Goal: Information Seeking & Learning: Learn about a topic

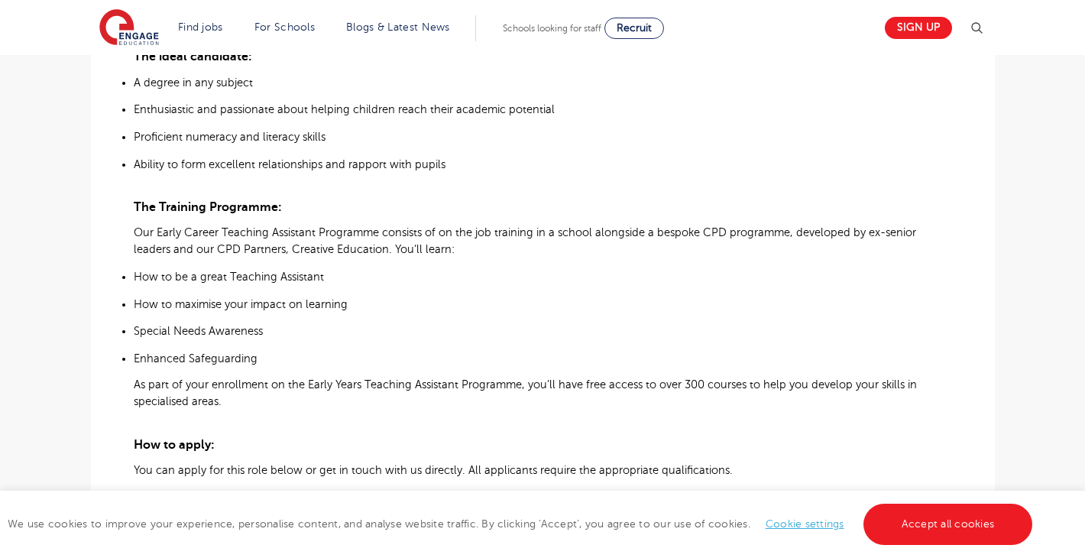
scroll to position [885, 0]
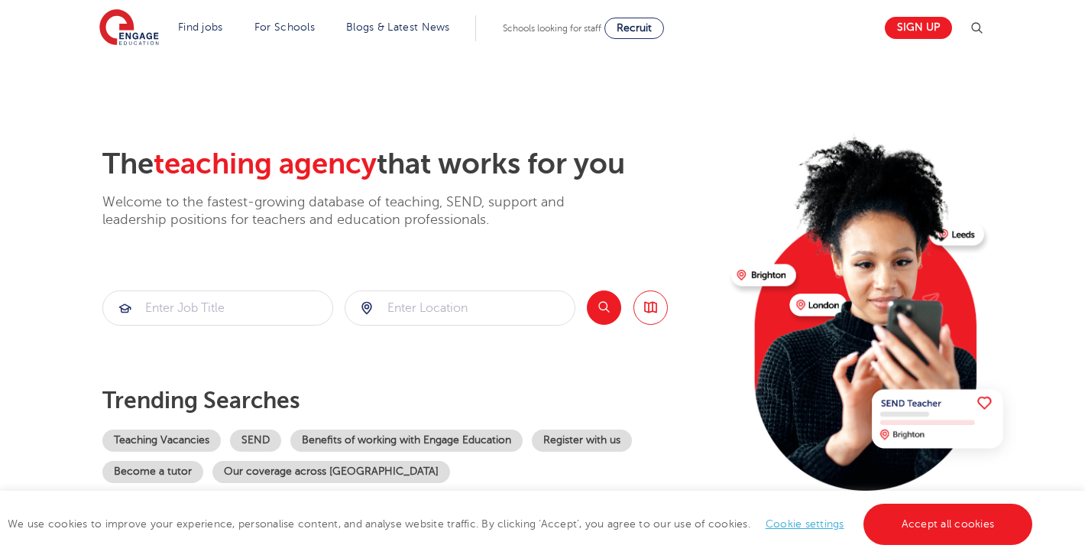
scroll to position [3013, 0]
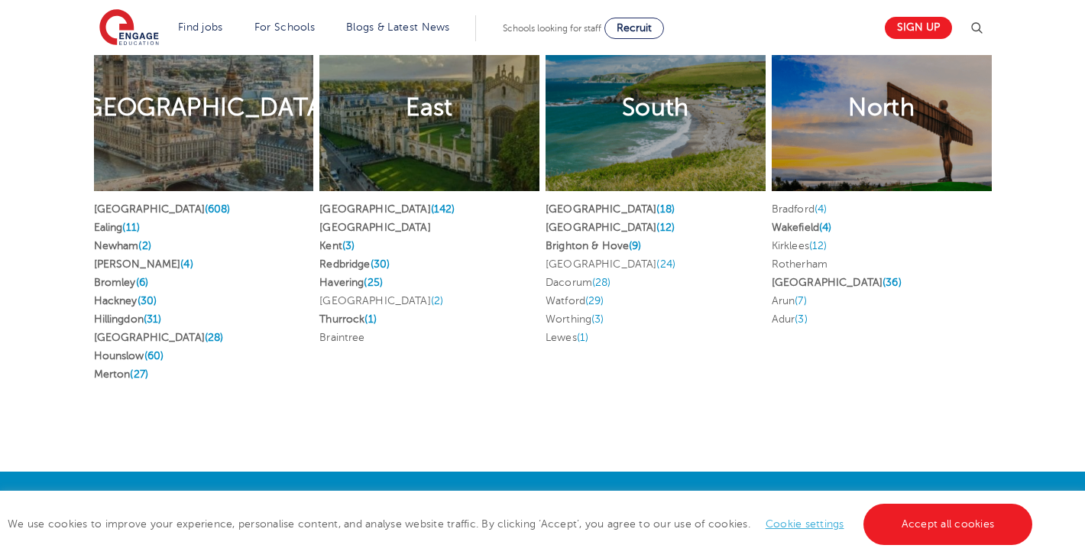
click at [569, 423] on div "Job search by location [GEOGRAPHIC_DATA] Find jobs in [GEOGRAPHIC_DATA] [GEOGRA…" at bounding box center [542, 152] width 1085 height 639
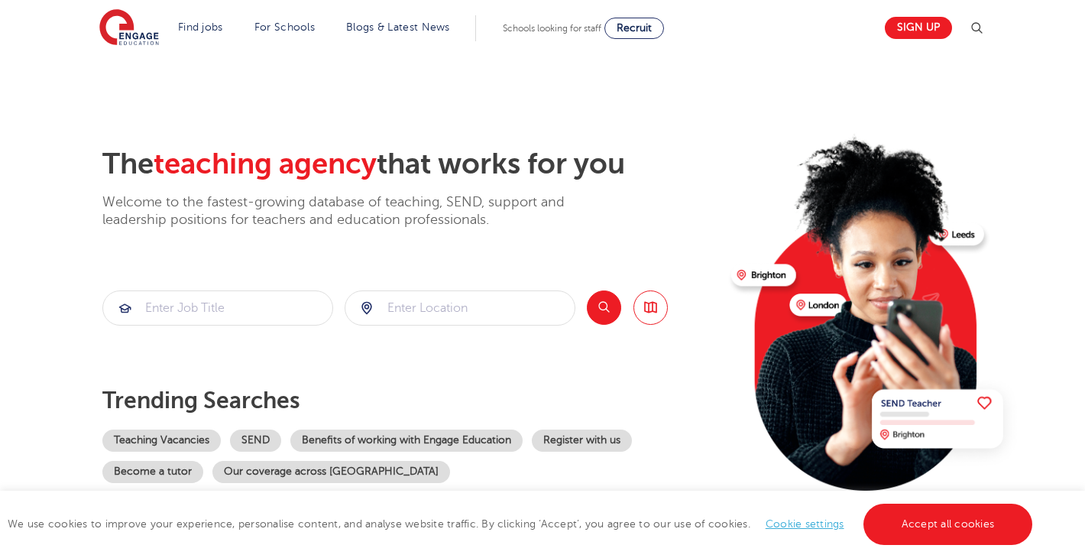
scroll to position [3013, 0]
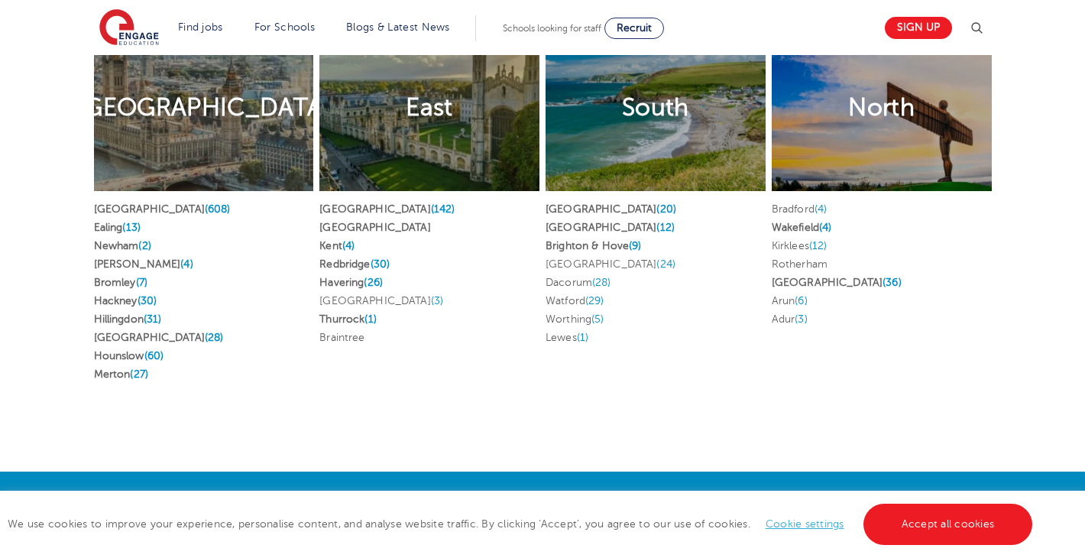
click at [406, 343] on li "Braintree" at bounding box center [429, 338] width 220 height 18
click at [431, 295] on span "(3)" at bounding box center [437, 300] width 12 height 11
click at [418, 387] on div "East Find jobs in East Hertfordshire (142) Essex Kent (4) Redbridge (30) Haveri…" at bounding box center [429, 206] width 226 height 409
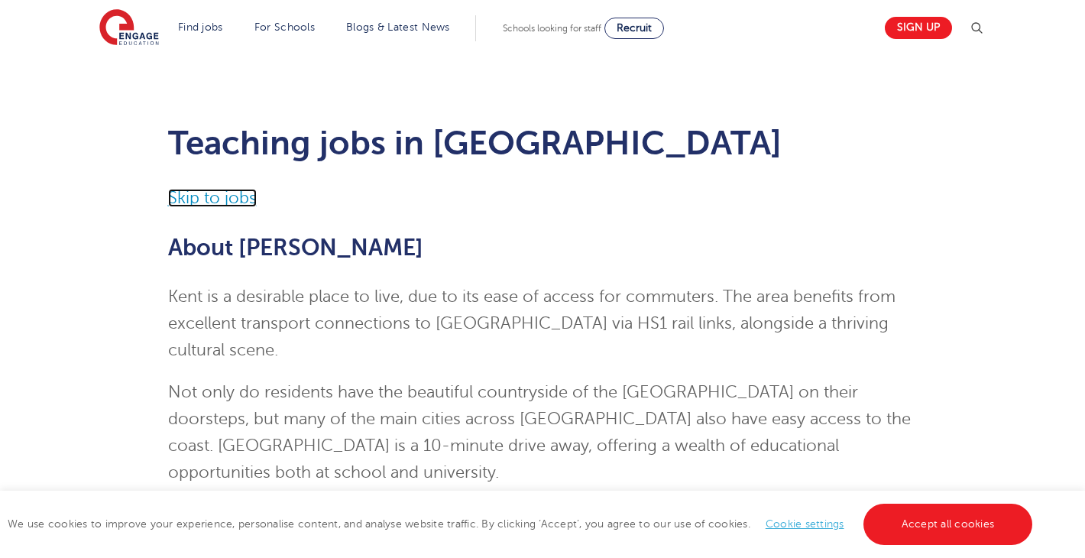
click at [252, 199] on link "Skip to jobs" at bounding box center [212, 198] width 89 height 18
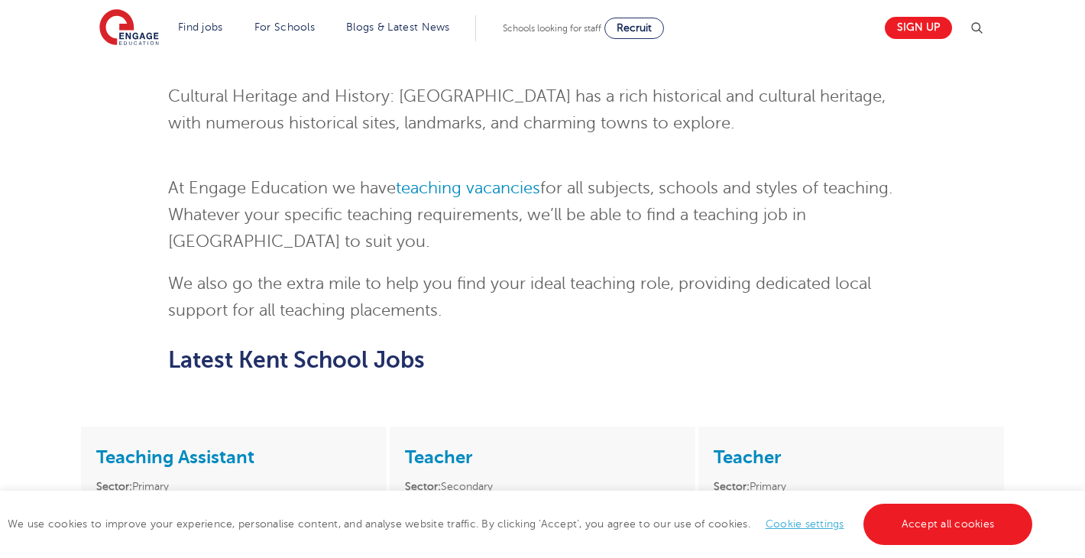
scroll to position [2219, 0]
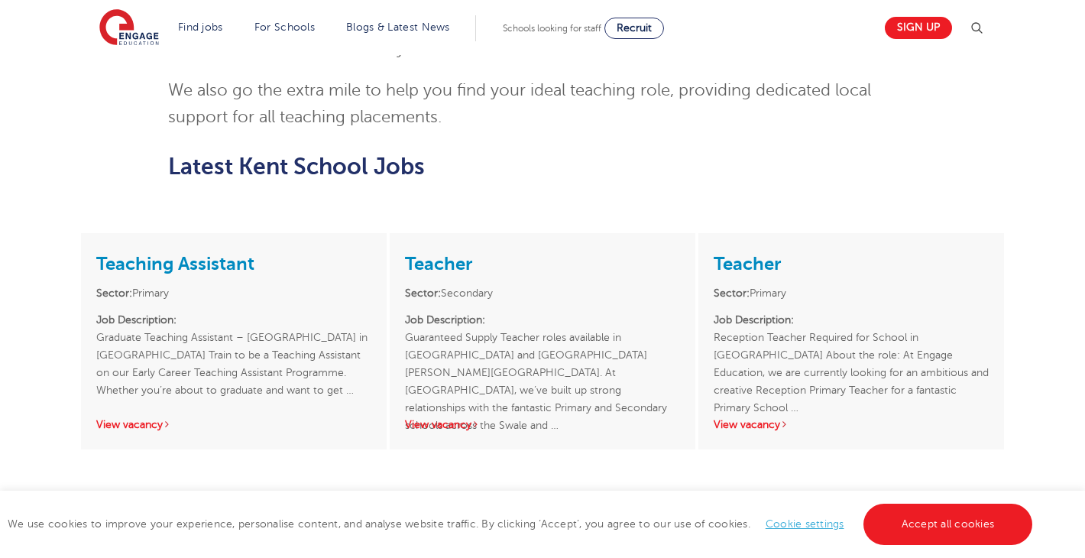
scroll to position [2119, 0]
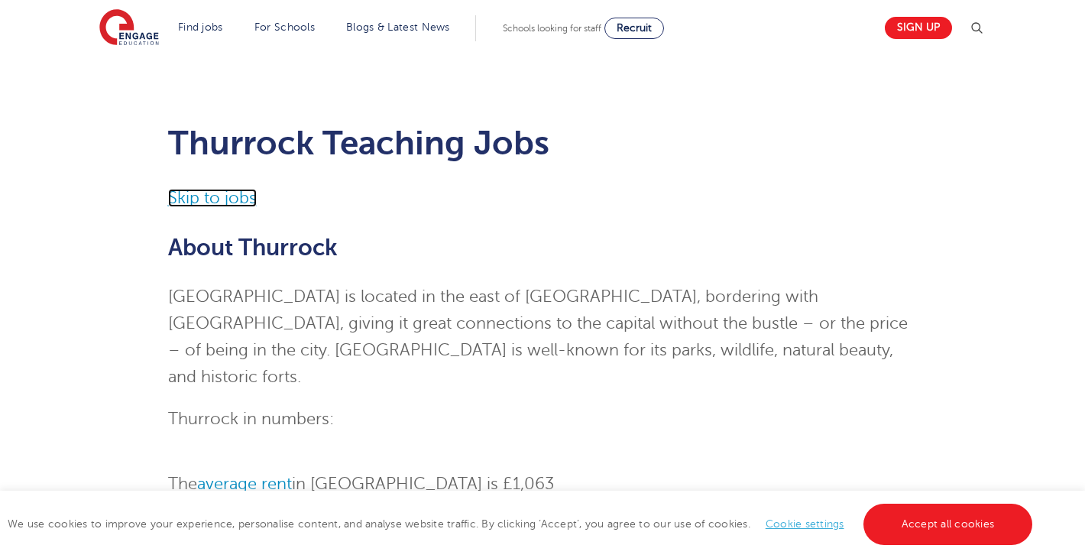
click at [234, 206] on link "Skip to jobs" at bounding box center [212, 198] width 89 height 18
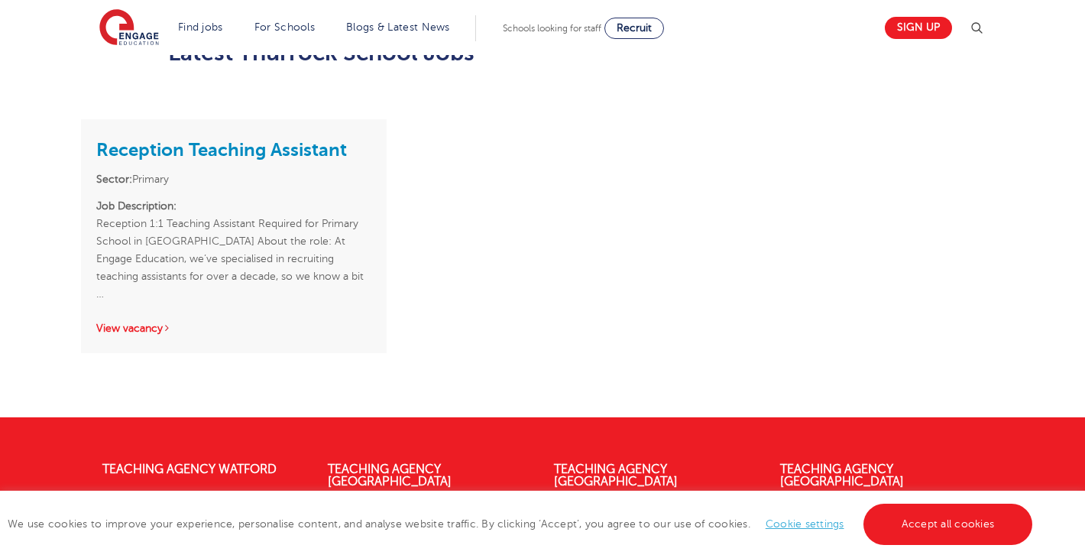
scroll to position [1314, 0]
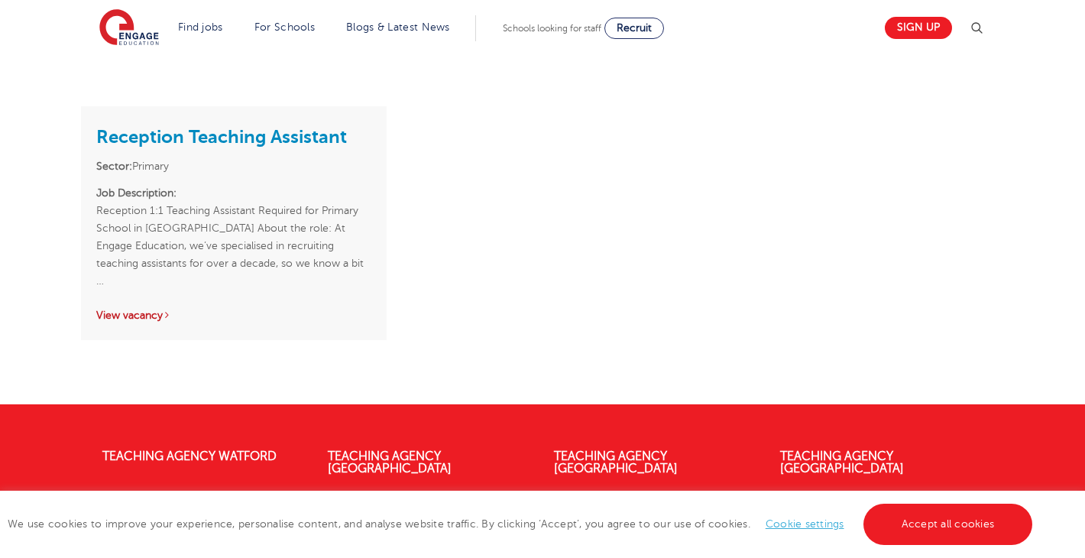
click at [145, 310] on link "View vacancy" at bounding box center [133, 315] width 75 height 11
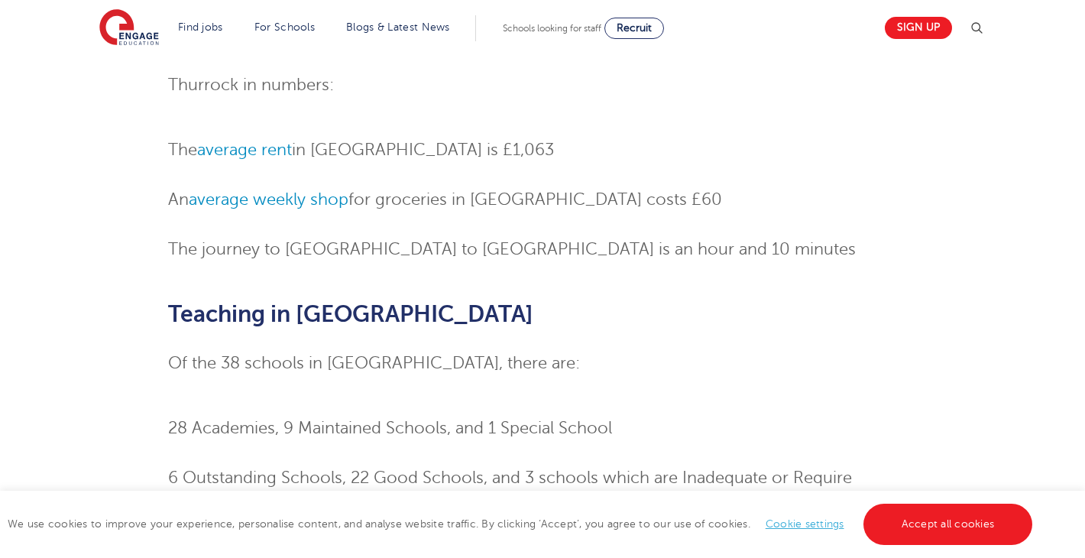
scroll to position [342, 0]
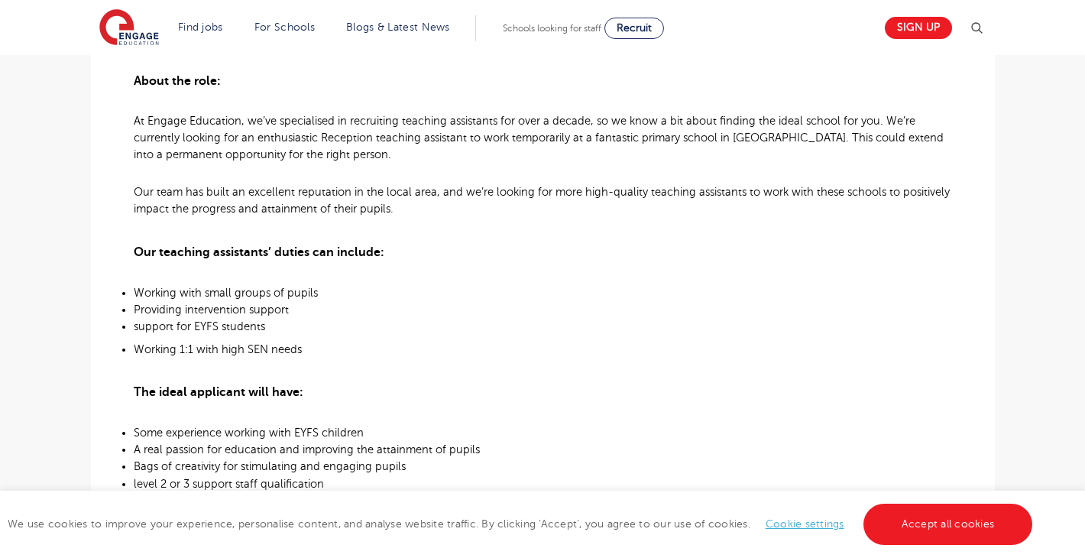
scroll to position [478, 0]
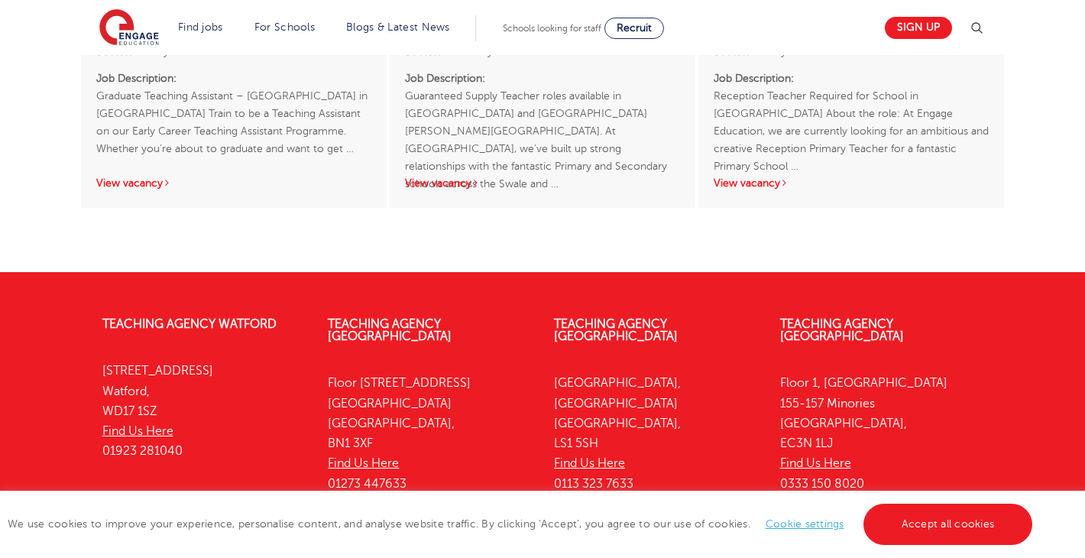
scroll to position [2398, 0]
